Goal: Communication & Community: Connect with others

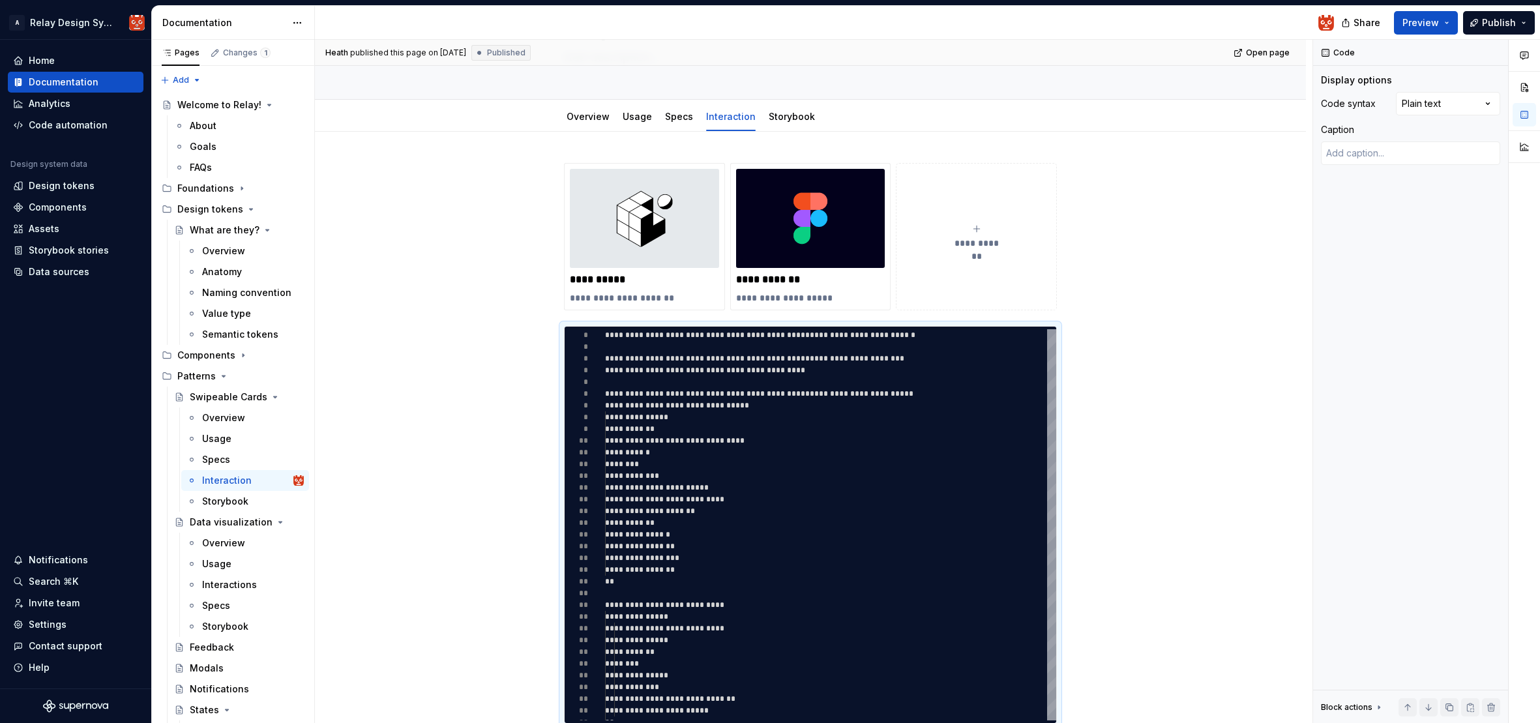
scroll to position [359, 0]
type textarea "*"
click at [53, 607] on div "Invite team" at bounding box center [54, 603] width 51 height 13
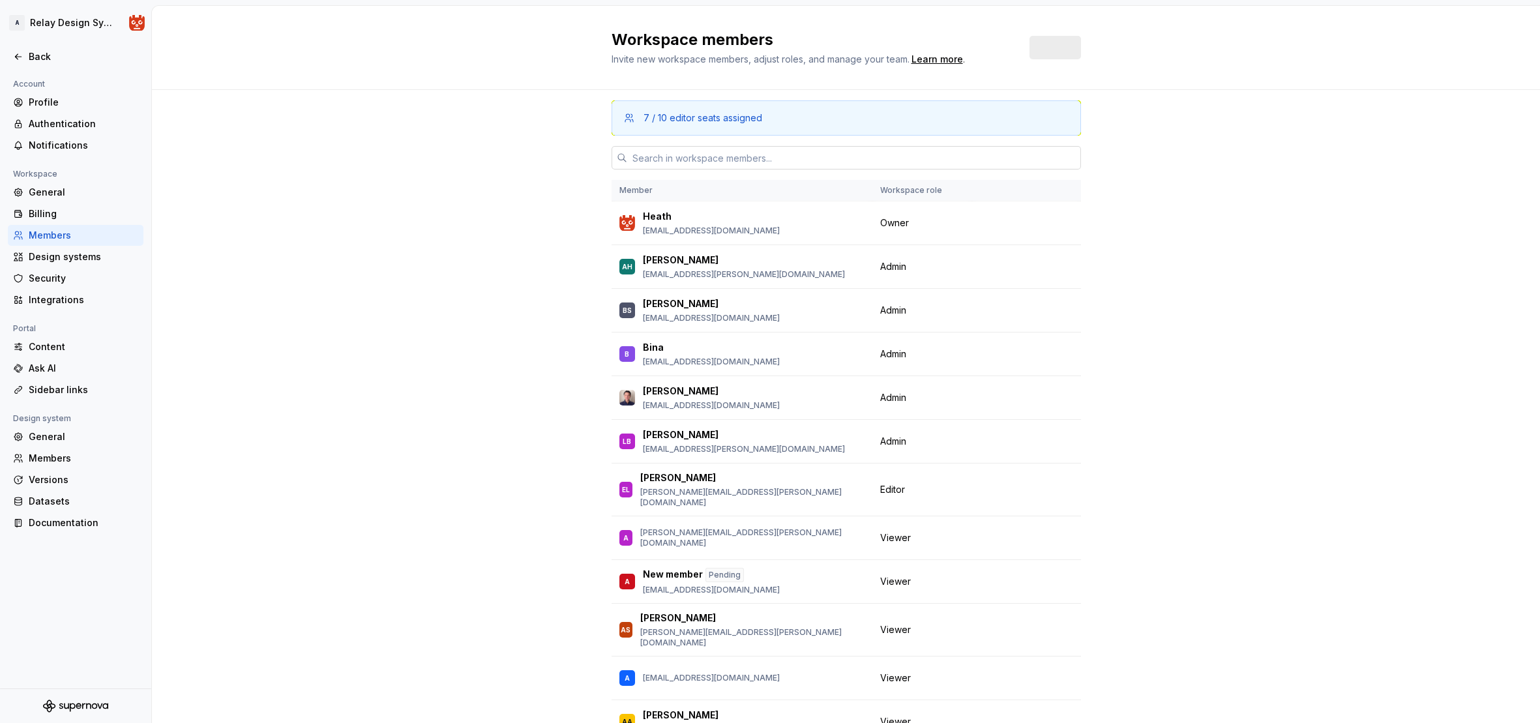
click at [680, 158] on input "text" at bounding box center [854, 157] width 454 height 23
paste input "[EMAIL_ADDRESS][DOMAIN_NAME]"
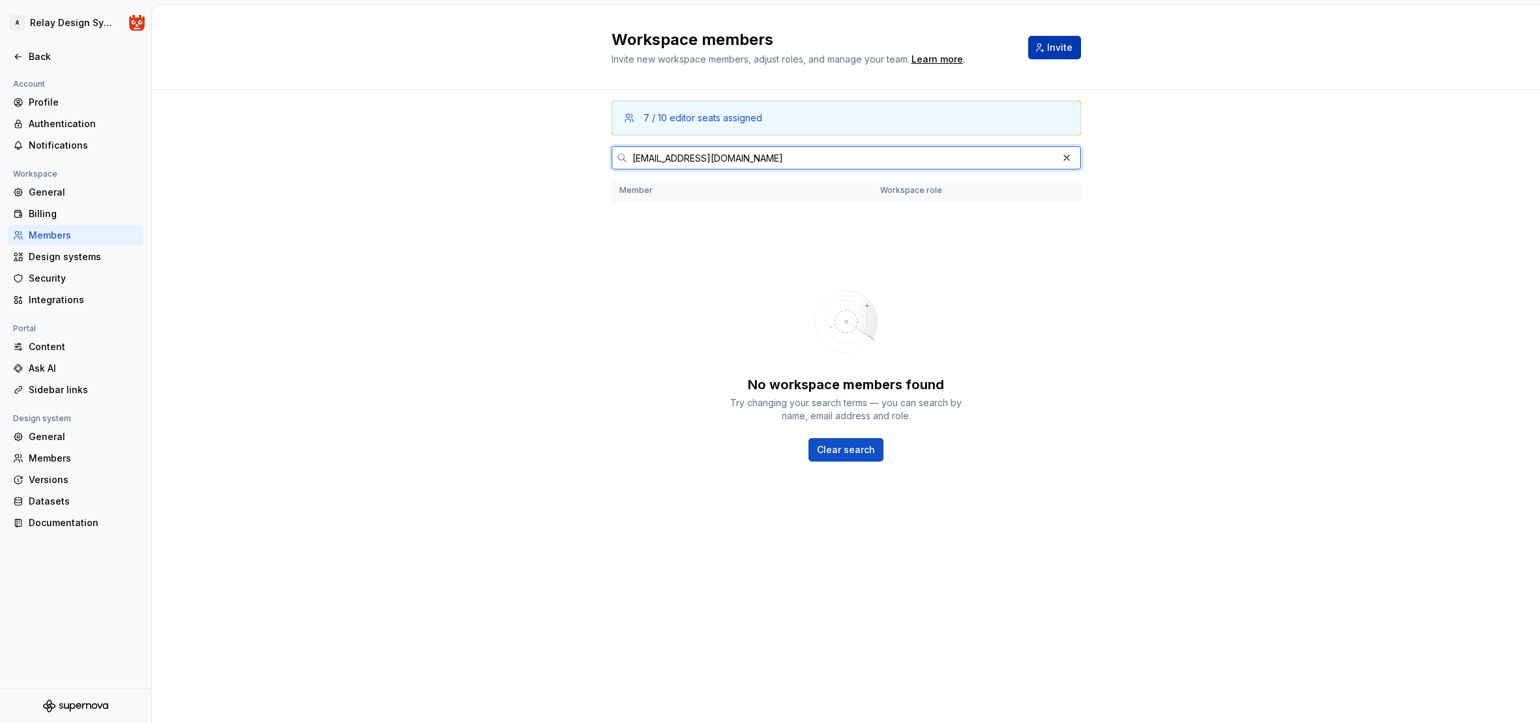
type input "[EMAIL_ADDRESS][DOMAIN_NAME]"
click at [1063, 50] on span "Invite" at bounding box center [1059, 47] width 25 height 13
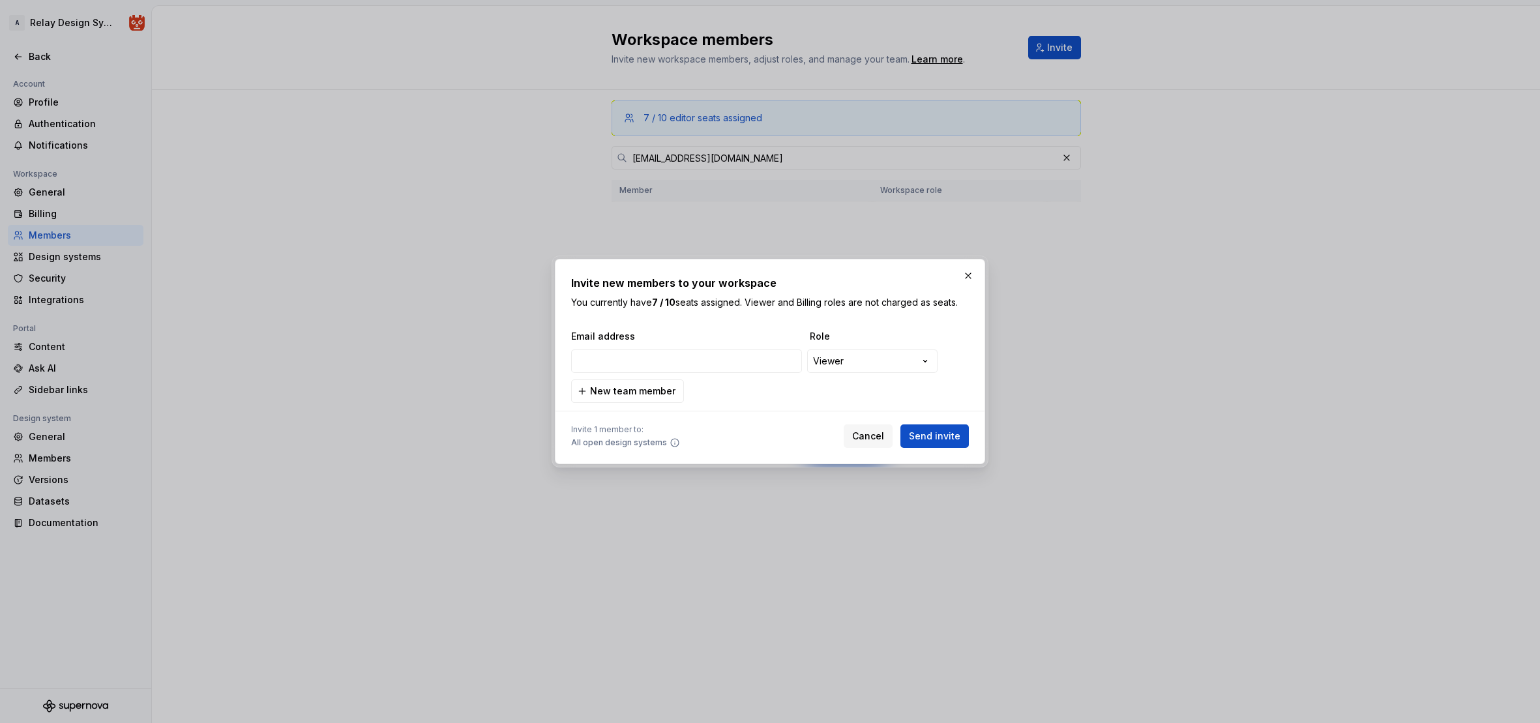
type input "[EMAIL_ADDRESS][DOMAIN_NAME]"
click at [931, 434] on span "Send invite" at bounding box center [935, 436] width 52 height 13
